Goal: Information Seeking & Learning: Find contact information

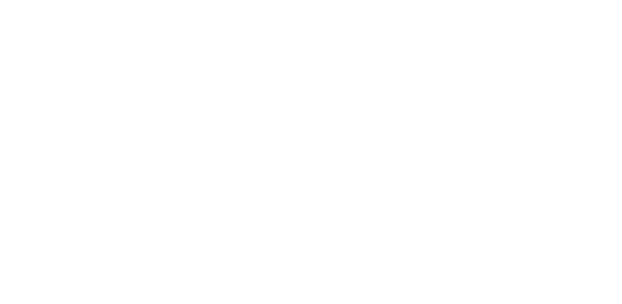
select select "Song"
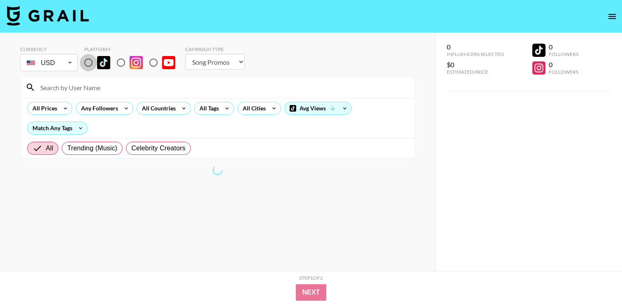
click at [87, 60] on input "radio" at bounding box center [88, 62] width 17 height 17
radio input "true"
click at [154, 59] on input "radio" at bounding box center [153, 62] width 17 height 17
radio input "true"
click at [212, 107] on div "All Tags" at bounding box center [208, 108] width 26 height 12
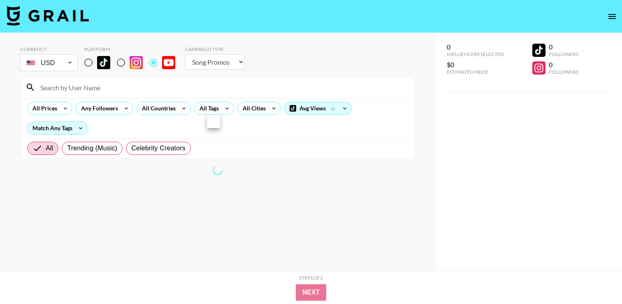
click at [212, 84] on div at bounding box center [311, 152] width 622 height 304
click at [224, 112] on icon at bounding box center [227, 108] width 13 height 12
click at [220, 93] on div at bounding box center [311, 152] width 622 height 304
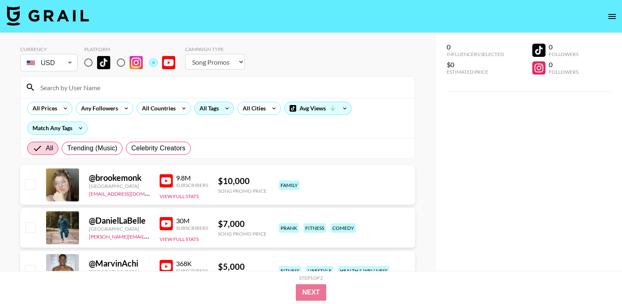
click at [213, 110] on div "All Tags" at bounding box center [208, 108] width 26 height 12
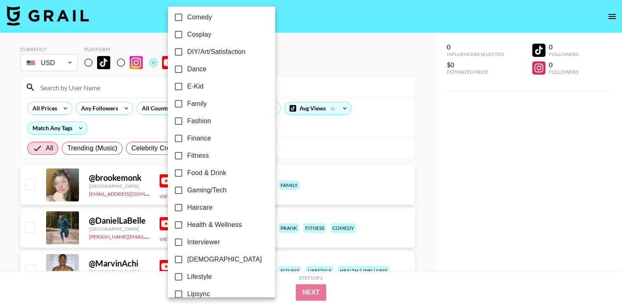
scroll to position [163, 0]
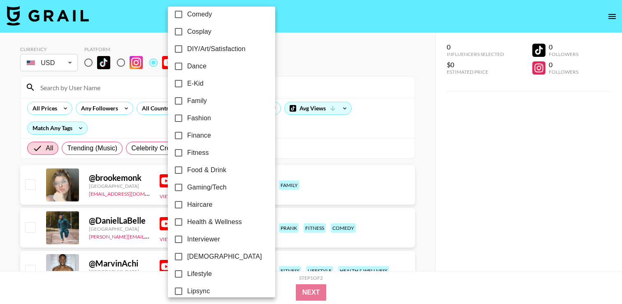
click at [177, 186] on input "Gaming/Tech" at bounding box center [178, 187] width 17 height 17
checkbox input "true"
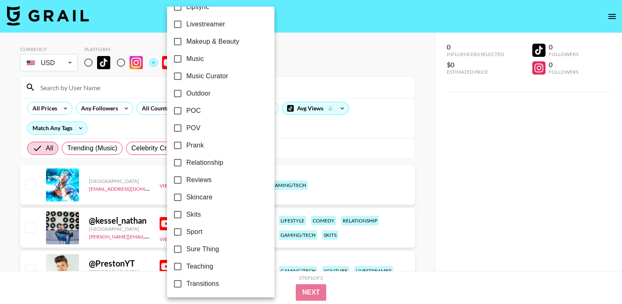
scroll to position [483, 0]
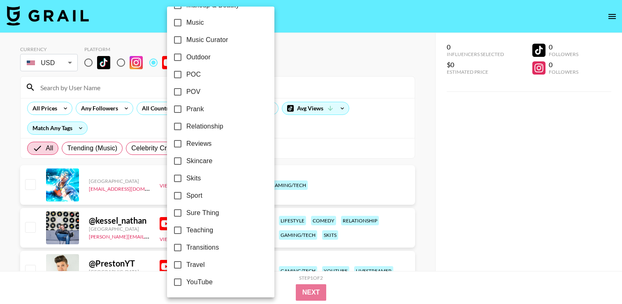
click at [7, 214] on div at bounding box center [311, 152] width 622 height 304
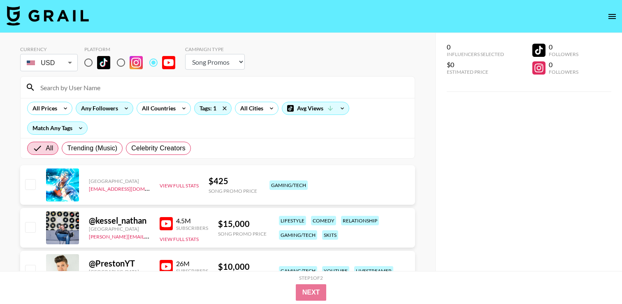
click at [107, 110] on div "Any Followers" at bounding box center [98, 108] width 44 height 12
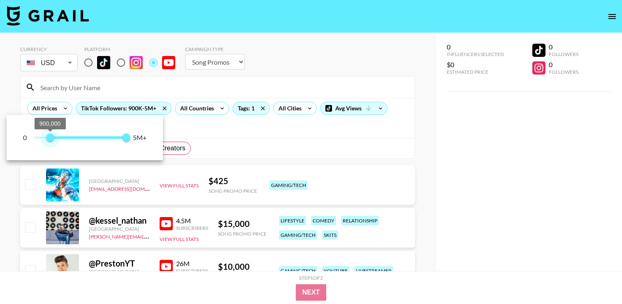
type input "1000000"
drag, startPoint x: 32, startPoint y: 139, endPoint x: 53, endPoint y: 135, distance: 21.3
click at [53, 136] on span "1,000,000" at bounding box center [52, 137] width 8 height 8
click at [15, 179] on div at bounding box center [311, 152] width 622 height 304
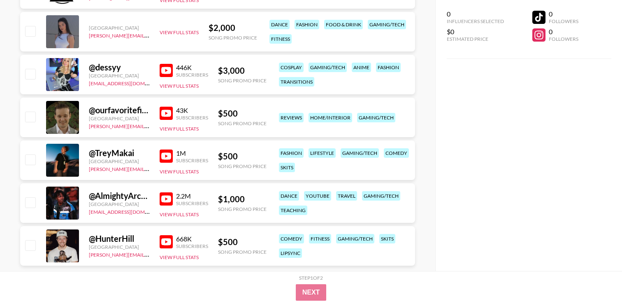
scroll to position [599, 0]
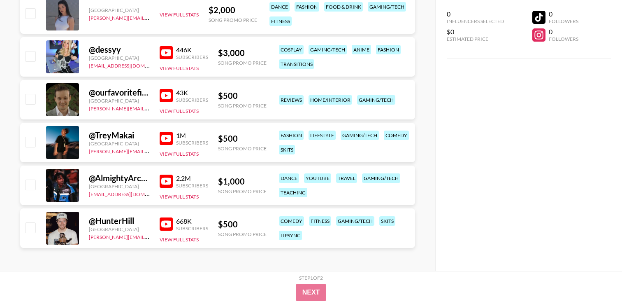
click at [168, 137] on img at bounding box center [166, 138] width 13 height 13
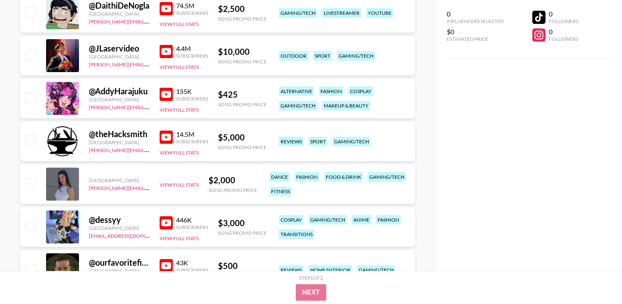
scroll to position [423, 0]
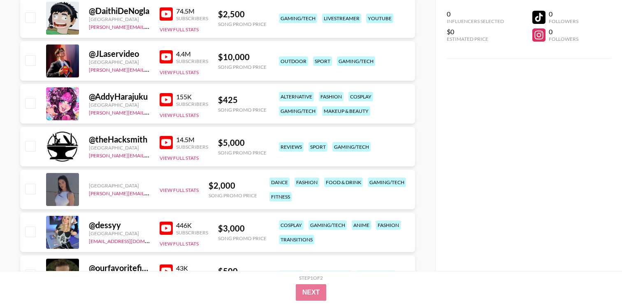
click at [163, 138] on img at bounding box center [166, 142] width 13 height 13
click at [109, 160] on div "@ theHacksmith [GEOGRAPHIC_DATA] [PERSON_NAME][EMAIL_ADDRESS][DOMAIN_NAME] 14.5…" at bounding box center [217, 147] width 395 height 40
click at [109, 158] on link "[PERSON_NAME][EMAIL_ADDRESS][DOMAIN_NAME]" at bounding box center [150, 155] width 122 height 8
click at [245, 146] on div "$ 5,000" at bounding box center [242, 142] width 49 height 10
click at [188, 142] on div "14.5M" at bounding box center [192, 139] width 32 height 8
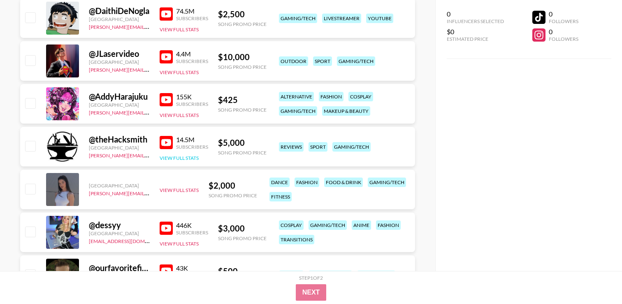
click at [189, 157] on button "View Full Stats" at bounding box center [179, 158] width 39 height 6
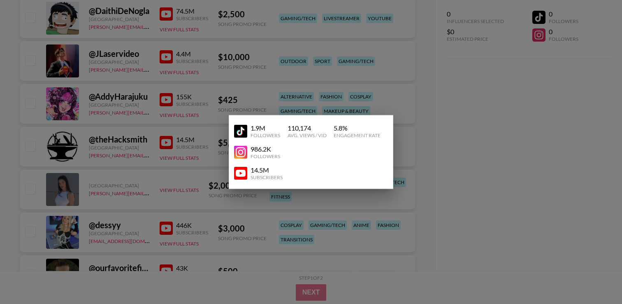
click at [263, 166] on div "14.5M" at bounding box center [267, 170] width 32 height 8
click at [243, 151] on img at bounding box center [240, 151] width 13 height 13
click at [279, 91] on div at bounding box center [311, 152] width 622 height 304
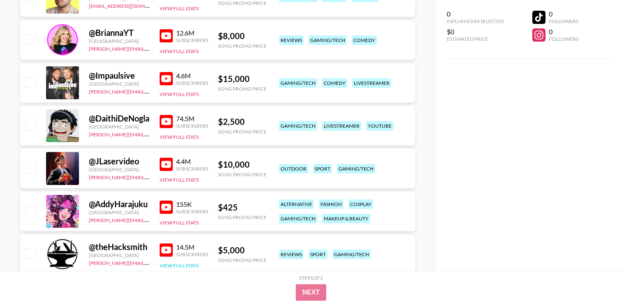
scroll to position [311, 0]
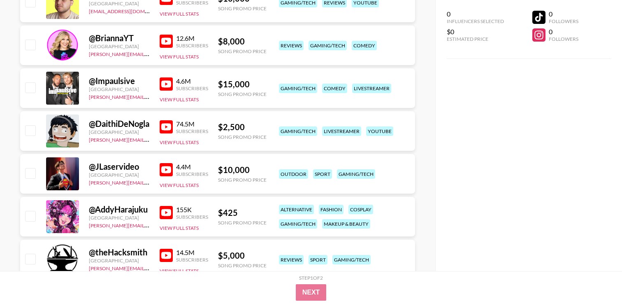
click at [121, 123] on div "@ DaithiDeNogla" at bounding box center [119, 124] width 61 height 10
click at [174, 127] on link at bounding box center [168, 126] width 16 height 13
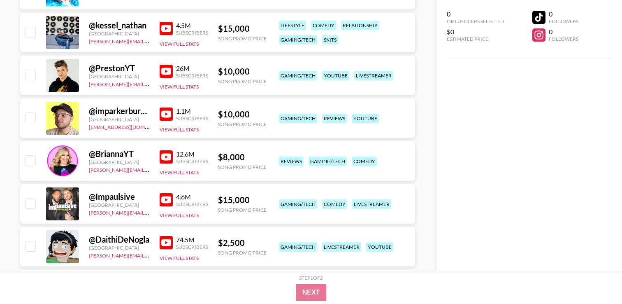
scroll to position [188, 0]
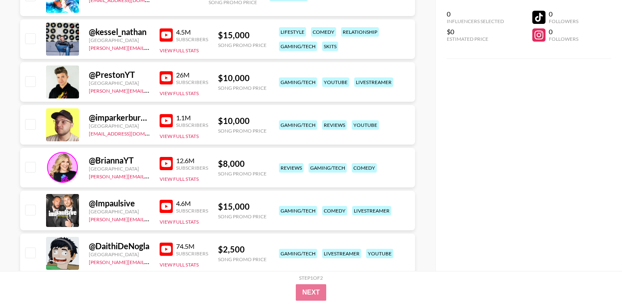
click at [166, 165] on img at bounding box center [166, 163] width 13 height 13
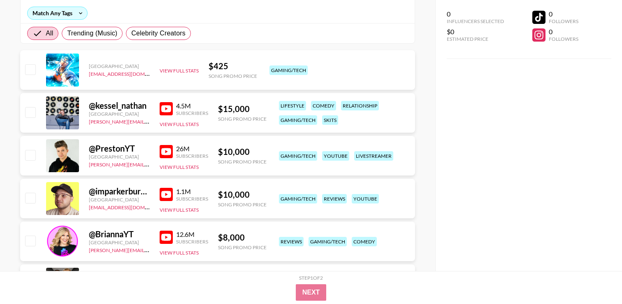
scroll to position [113, 0]
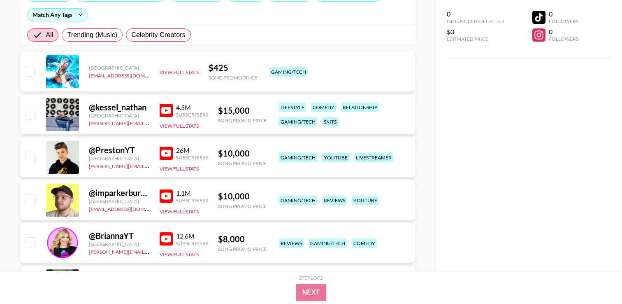
click at [166, 151] on img at bounding box center [166, 152] width 13 height 13
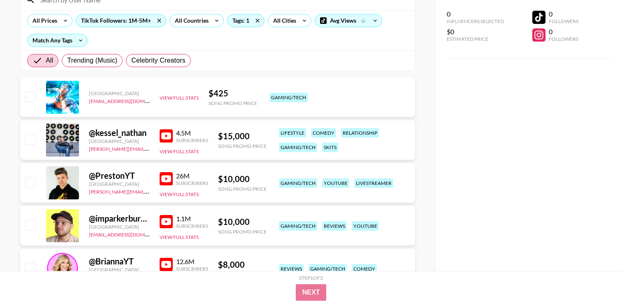
scroll to position [78, 0]
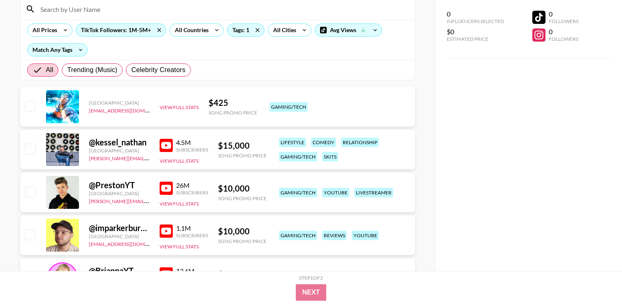
click at [167, 143] on img at bounding box center [166, 145] width 13 height 13
click at [151, 29] on div "TikTok Followers: 1M-5M+" at bounding box center [121, 30] width 90 height 12
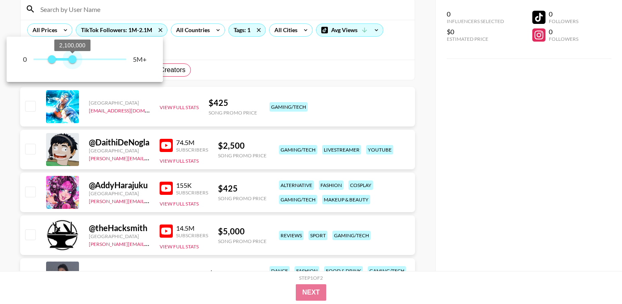
type input "2000000"
drag, startPoint x: 126, startPoint y: 61, endPoint x: 71, endPoint y: 60, distance: 54.3
click at [71, 60] on span "2,000,000" at bounding box center [70, 59] width 8 height 8
click at [241, 28] on div at bounding box center [311, 152] width 622 height 304
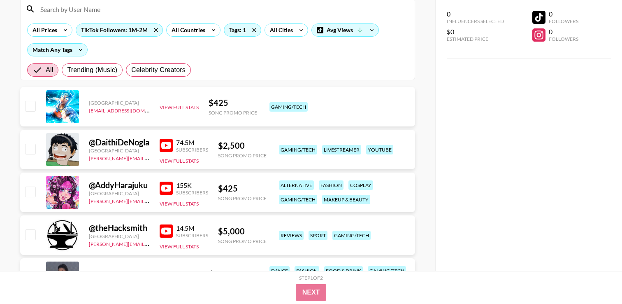
click at [241, 28] on div "Tags: 1" at bounding box center [242, 30] width 37 height 12
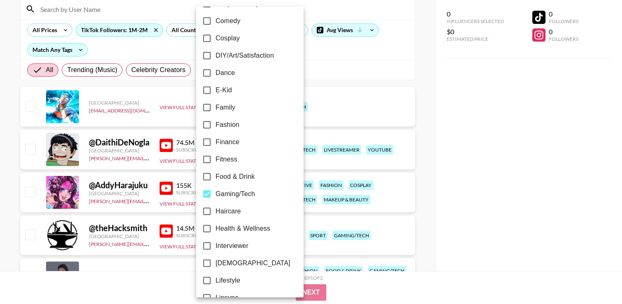
scroll to position [150, 0]
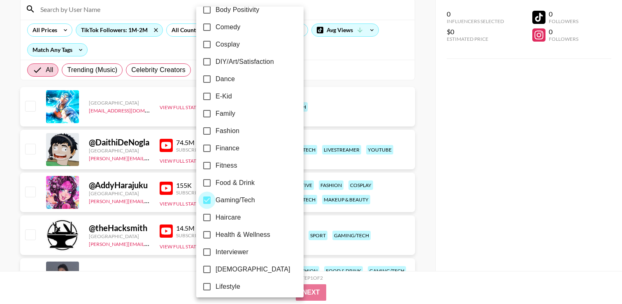
click at [209, 200] on input "Gaming/Tech" at bounding box center [206, 199] width 17 height 17
checkbox input "false"
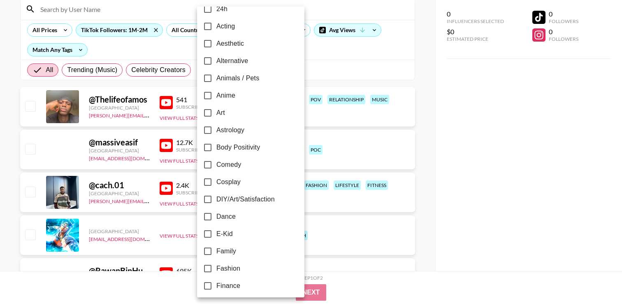
scroll to position [0, 0]
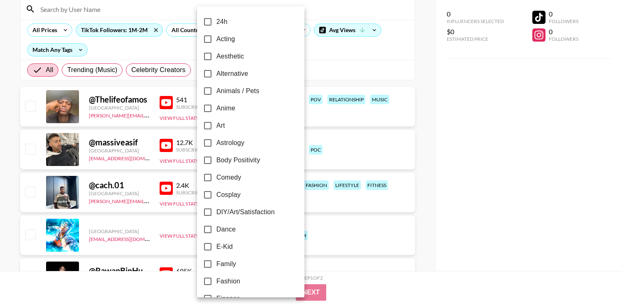
click at [209, 86] on input "Animals / Pets" at bounding box center [207, 90] width 17 height 17
checkbox input "true"
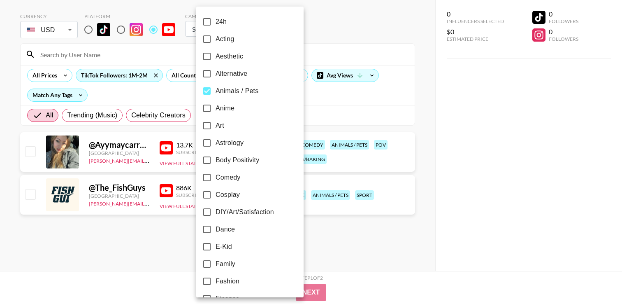
scroll to position [33, 0]
click at [428, 104] on div at bounding box center [311, 152] width 622 height 304
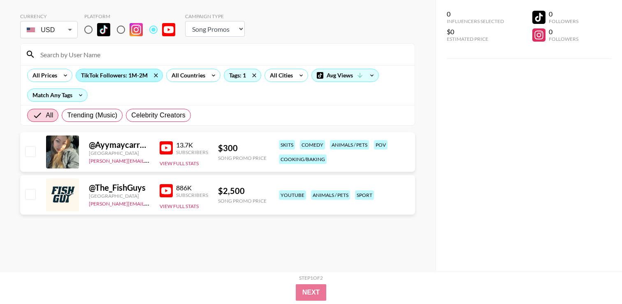
click at [133, 76] on div "TikTok Followers: 1M-2M" at bounding box center [119, 75] width 86 height 12
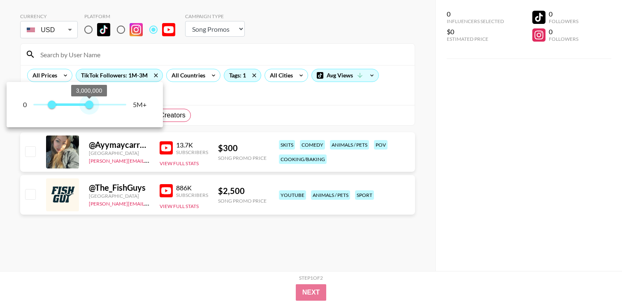
type input "5000000"
drag, startPoint x: 88, startPoint y: 106, endPoint x: 203, endPoint y: 106, distance: 114.4
click at [203, 106] on div "0 1,000,000 3,000,000 5M+" at bounding box center [311, 152] width 622 height 304
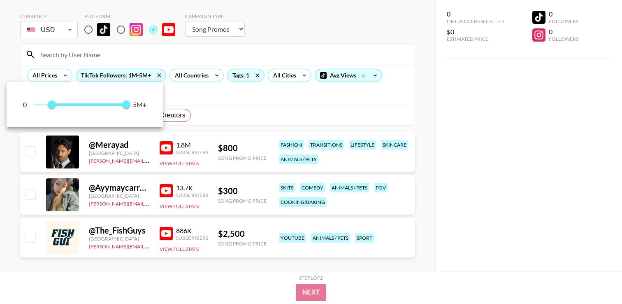
click at [203, 106] on div at bounding box center [311, 152] width 622 height 304
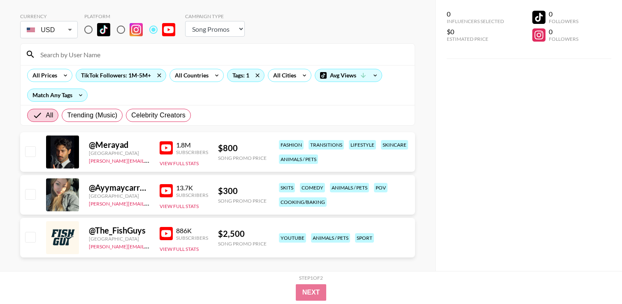
scroll to position [42, 0]
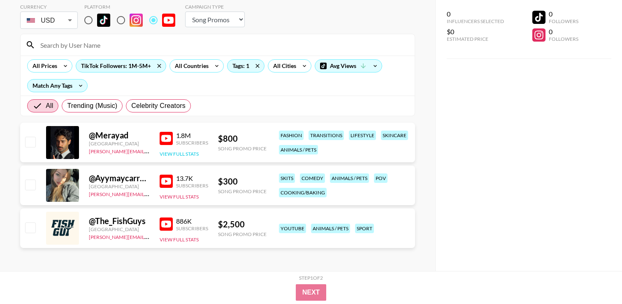
click at [171, 154] on button "View Full Stats" at bounding box center [179, 154] width 39 height 6
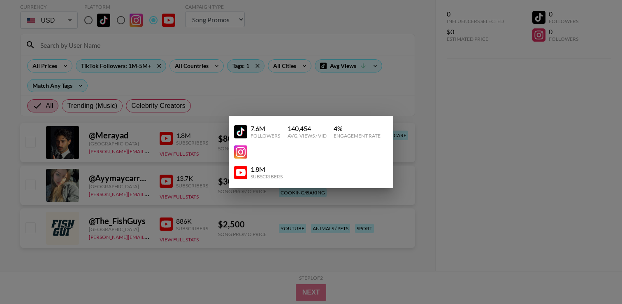
click at [444, 121] on div at bounding box center [311, 152] width 622 height 304
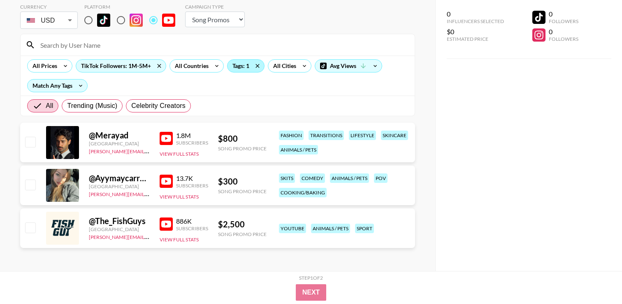
click at [233, 65] on div "Tags: 1" at bounding box center [246, 66] width 37 height 12
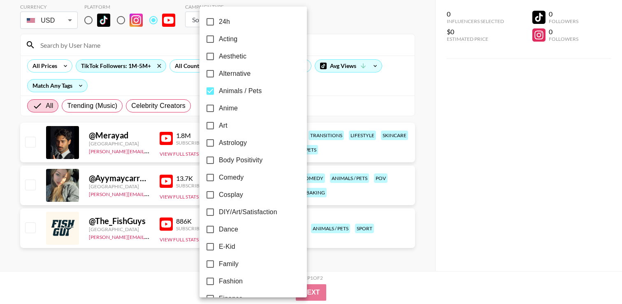
click at [207, 90] on input "Animals / Pets" at bounding box center [210, 90] width 17 height 17
checkbox input "false"
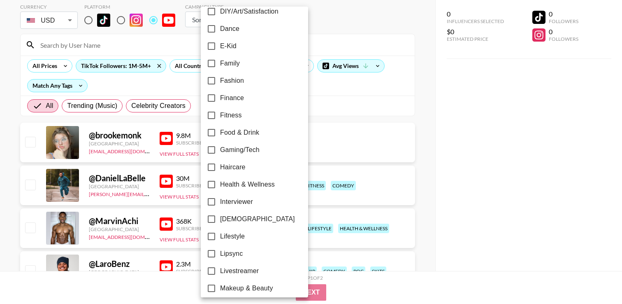
scroll to position [203, 0]
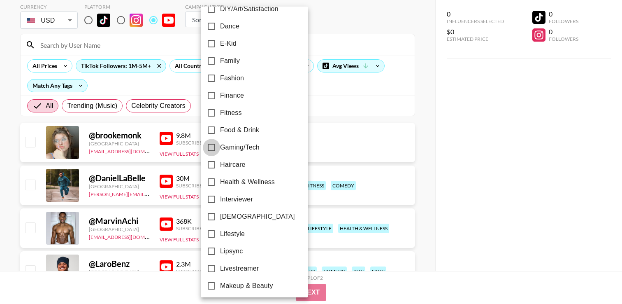
click at [208, 145] on input "Gaming/Tech" at bounding box center [211, 147] width 17 height 17
checkbox input "true"
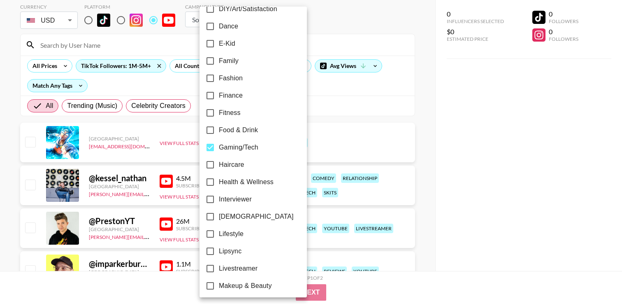
click at [336, 98] on div at bounding box center [311, 152] width 622 height 304
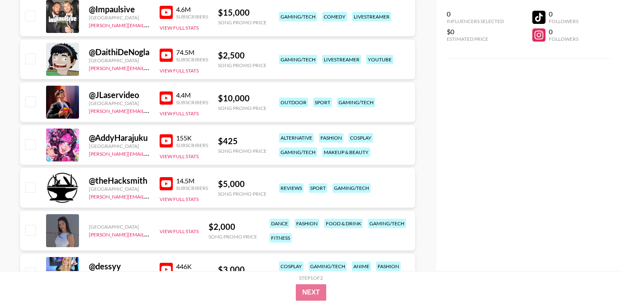
scroll to position [384, 0]
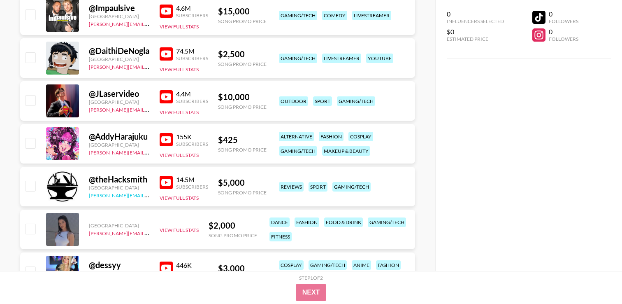
click at [118, 196] on link "[PERSON_NAME][EMAIL_ADDRESS][DOMAIN_NAME]" at bounding box center [150, 195] width 122 height 8
click at [135, 181] on div "@ theHacksmith" at bounding box center [119, 179] width 61 height 10
click at [169, 181] on img at bounding box center [166, 182] width 13 height 13
